Goal: Task Accomplishment & Management: Complete application form

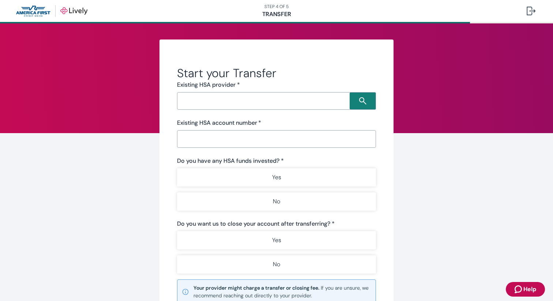
click at [236, 100] on input "Search input" at bounding box center [264, 101] width 170 height 10
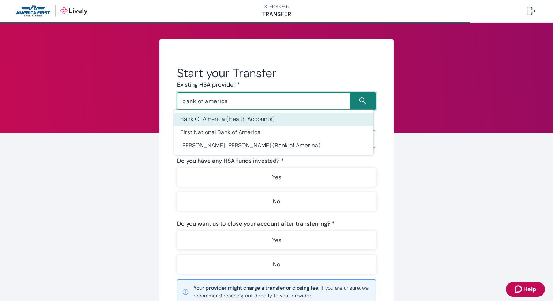
click at [226, 118] on li "Bank Of America (Health Accounts)" at bounding box center [273, 119] width 199 height 13
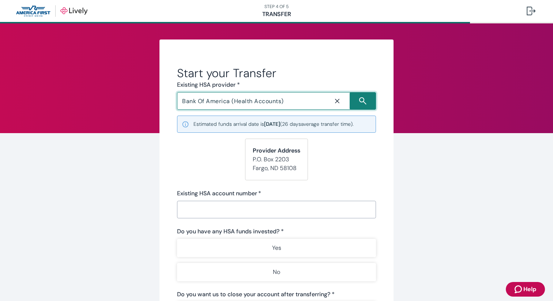
type input "Bank Of America (Health Accounts)"
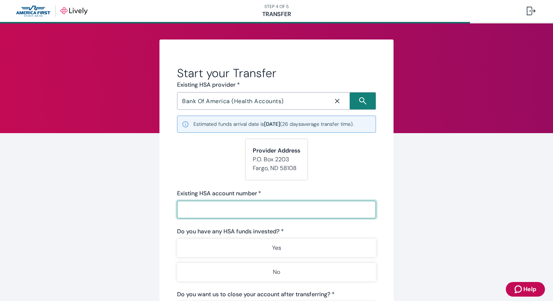
click at [256, 208] on input "Existing HSA account number   *" at bounding box center [276, 209] width 199 height 15
paste input "10001031469"
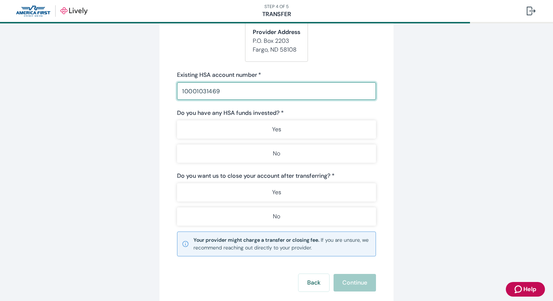
scroll to position [125, 0]
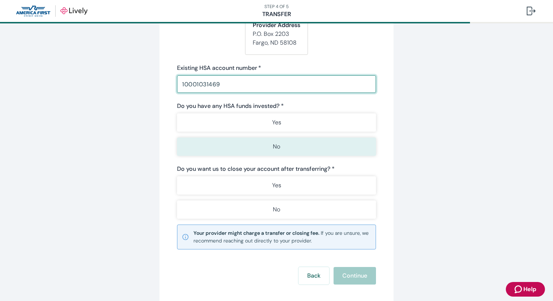
type input "10001031469"
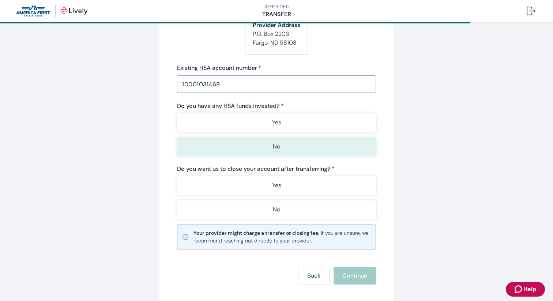
click at [266, 144] on button "No" at bounding box center [276, 147] width 199 height 18
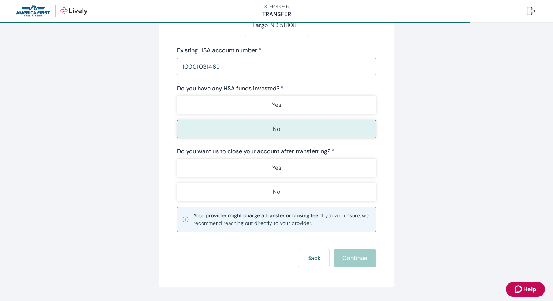
scroll to position [165, 0]
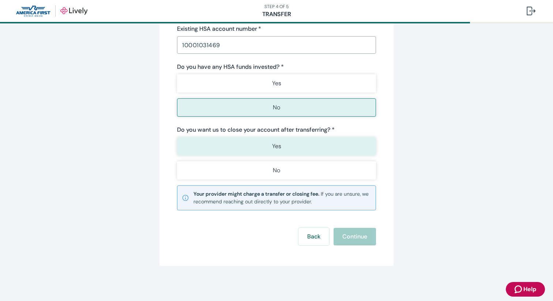
click at [298, 149] on button "Yes" at bounding box center [276, 146] width 199 height 18
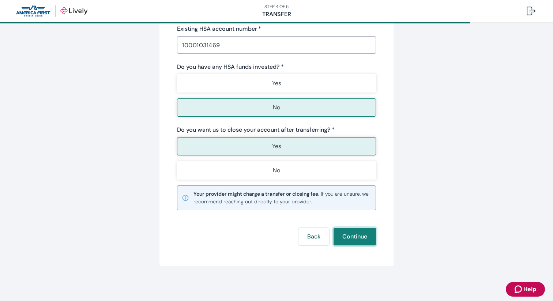
click at [361, 232] on button "Continue" at bounding box center [355, 237] width 42 height 18
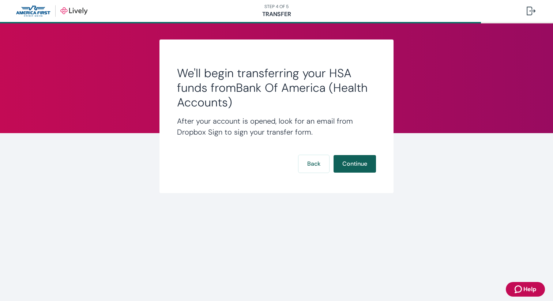
click at [362, 159] on button "Continue" at bounding box center [355, 164] width 42 height 18
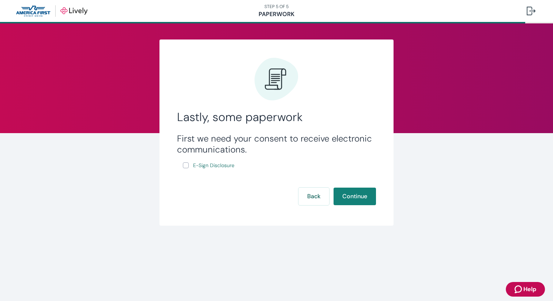
click at [185, 161] on label "E-Sign Disclosure" at bounding box center [209, 165] width 53 height 9
click at [185, 162] on input "E-Sign Disclosure" at bounding box center [186, 165] width 6 height 6
checkbox input "true"
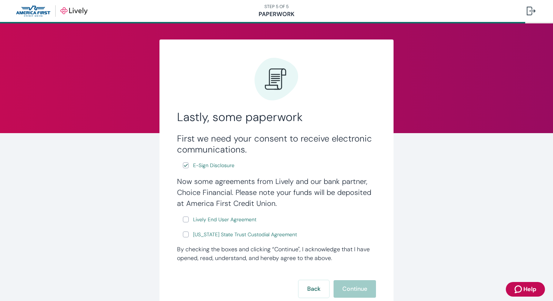
scroll to position [53, 0]
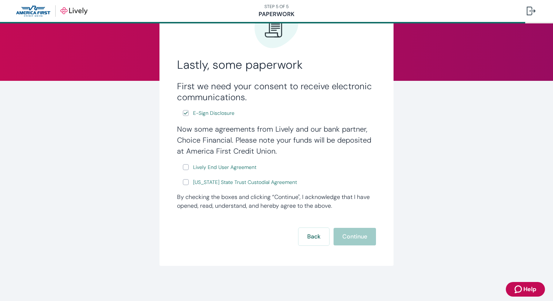
click at [185, 166] on input "Lively End User Agreement" at bounding box center [186, 167] width 6 height 6
checkbox input "true"
click at [185, 181] on input "[US_STATE] State Trust Custodial Agreement" at bounding box center [186, 182] width 6 height 6
checkbox input "true"
click at [345, 235] on button "Continue" at bounding box center [355, 237] width 42 height 18
